Goal: Find specific page/section: Find specific page/section

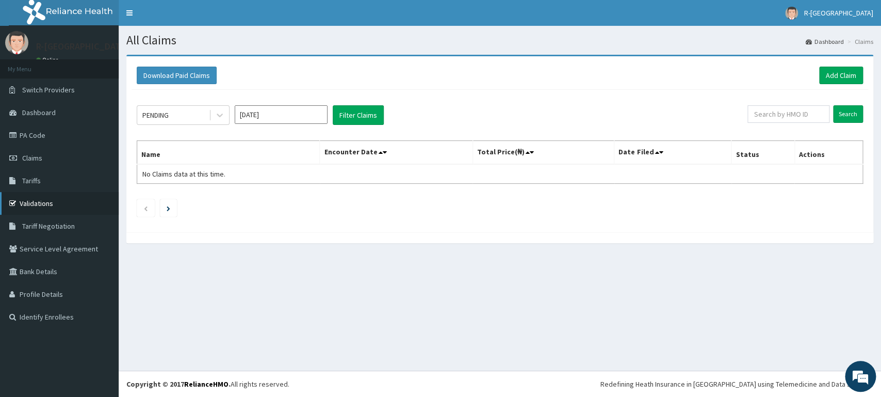
click at [58, 212] on link "Validations" at bounding box center [59, 203] width 119 height 23
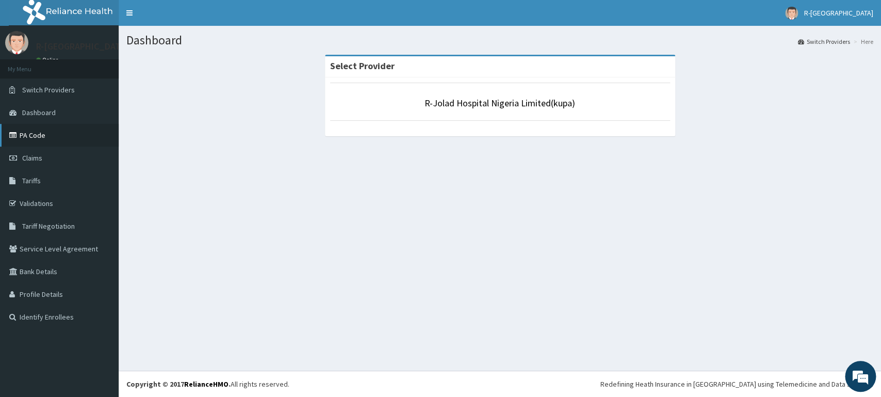
click at [61, 137] on link "PA Code" at bounding box center [59, 135] width 119 height 23
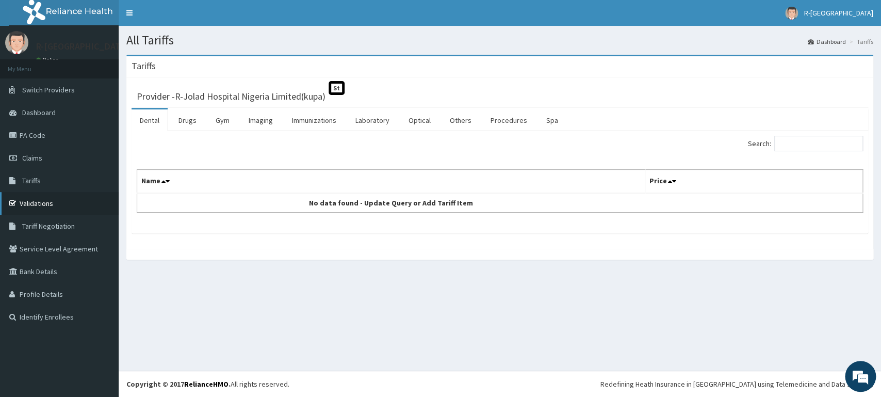
click at [87, 210] on link "Validations" at bounding box center [59, 203] width 119 height 23
